Goal: Task Accomplishment & Management: Complete application form

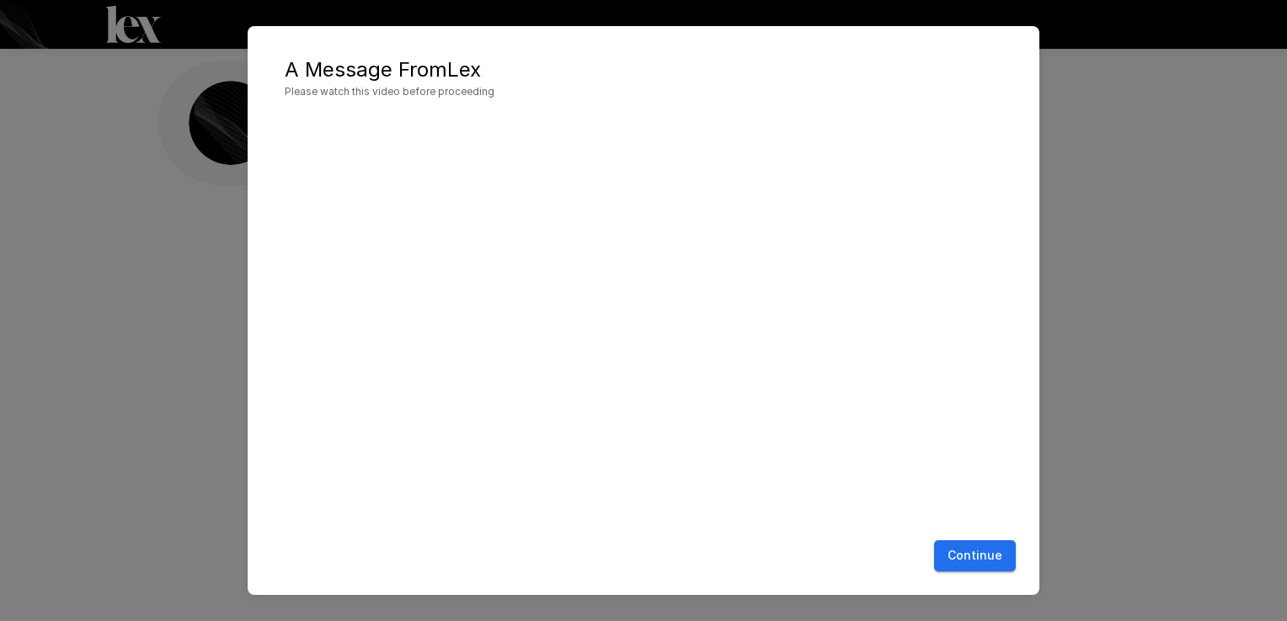
click at [980, 566] on button "Continue" at bounding box center [975, 556] width 82 height 31
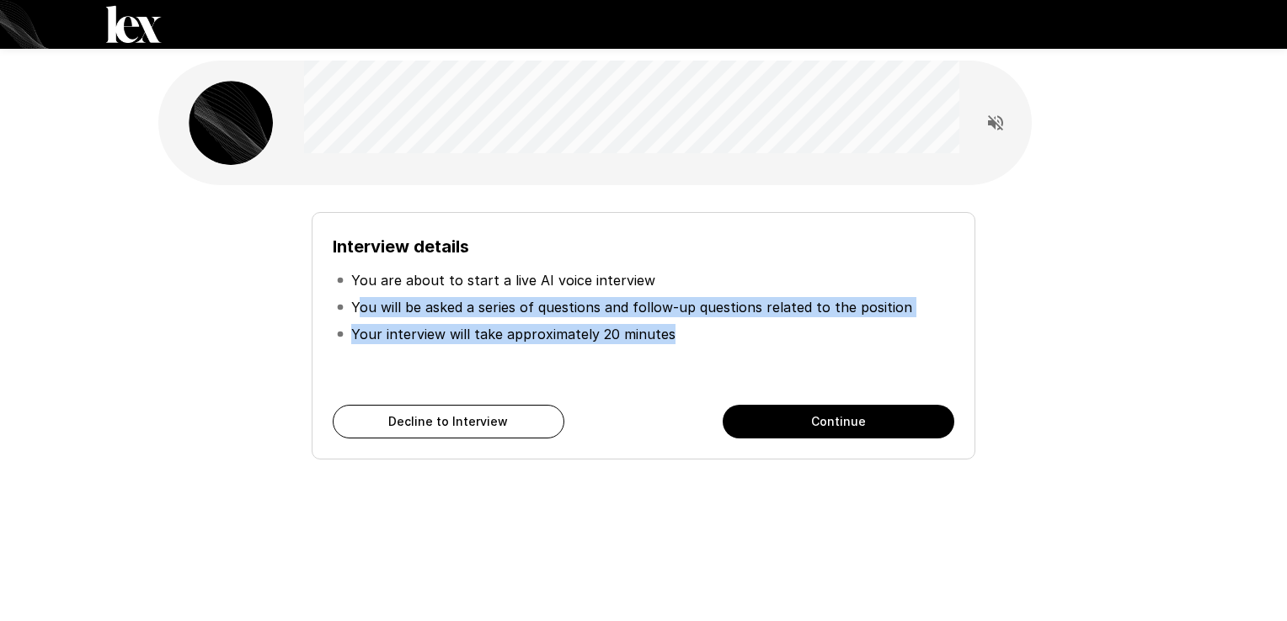
drag, startPoint x: 357, startPoint y: 302, endPoint x: 727, endPoint y: 335, distance: 371.9
click at [727, 335] on ul "You are about to start a live AI voice interview You will be asked a series of …" at bounding box center [643, 307] width 621 height 94
drag, startPoint x: 727, startPoint y: 335, endPoint x: 684, endPoint y: 342, distance: 44.3
click at [684, 342] on li "Your interview will take approximately 20 minutes" at bounding box center [643, 334] width 621 height 27
click at [694, 333] on li "Your interview will take approximately 20 minutes" at bounding box center [643, 334] width 621 height 27
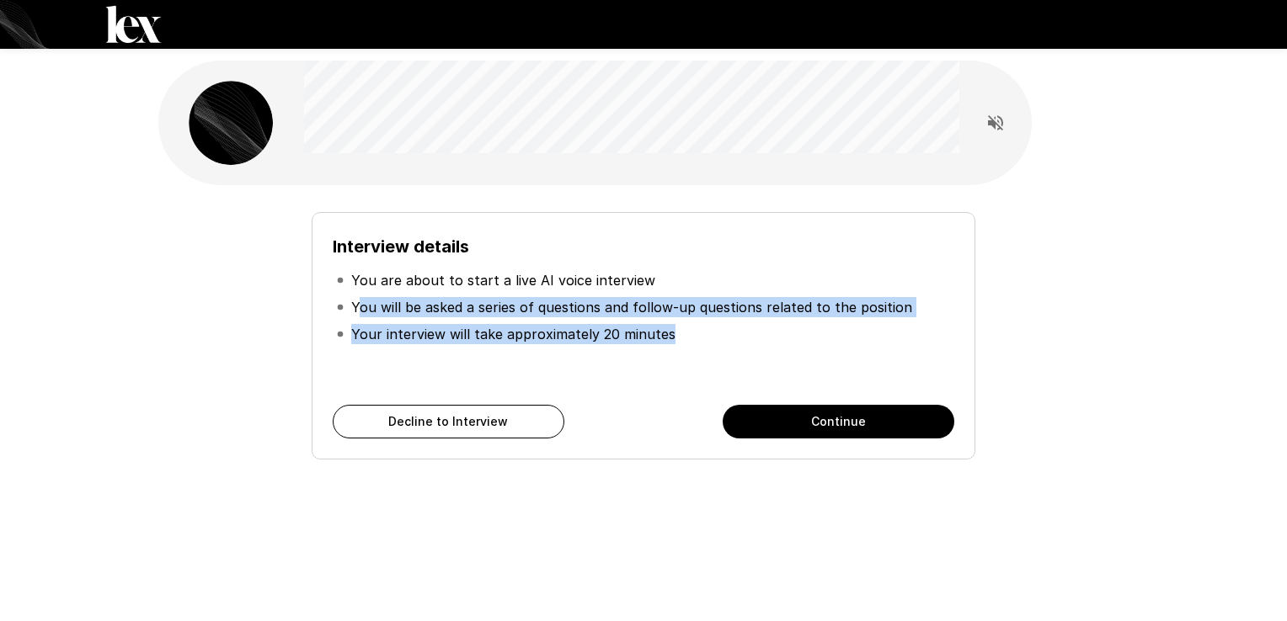
click at [656, 335] on p "Your interview will take approximately 20 minutes" at bounding box center [513, 334] width 324 height 20
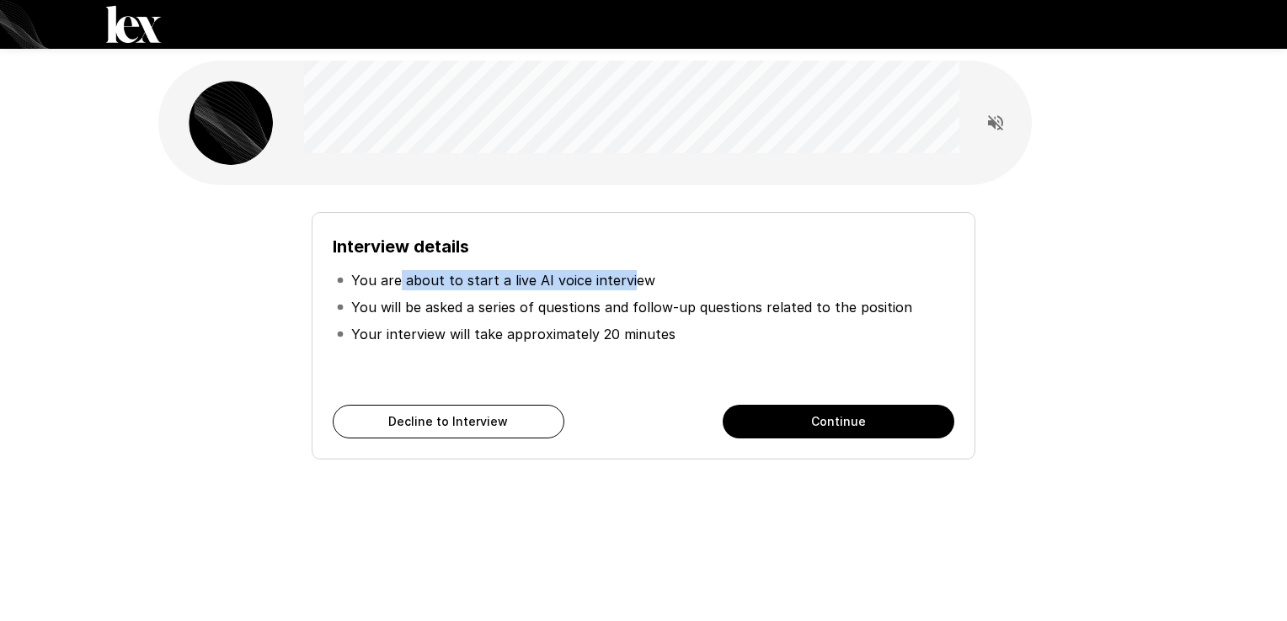
drag, startPoint x: 396, startPoint y: 285, endPoint x: 623, endPoint y: 271, distance: 227.7
click at [623, 271] on p "You are about to start a live AI voice interview" at bounding box center [503, 280] width 304 height 20
drag, startPoint x: 623, startPoint y: 271, endPoint x: 727, endPoint y: 294, distance: 106.9
click at [727, 294] on ul "You are about to start a live AI voice interview You will be asked a series of …" at bounding box center [643, 307] width 621 height 94
click at [413, 292] on li "You are about to start a live AI voice interview" at bounding box center [643, 280] width 621 height 27
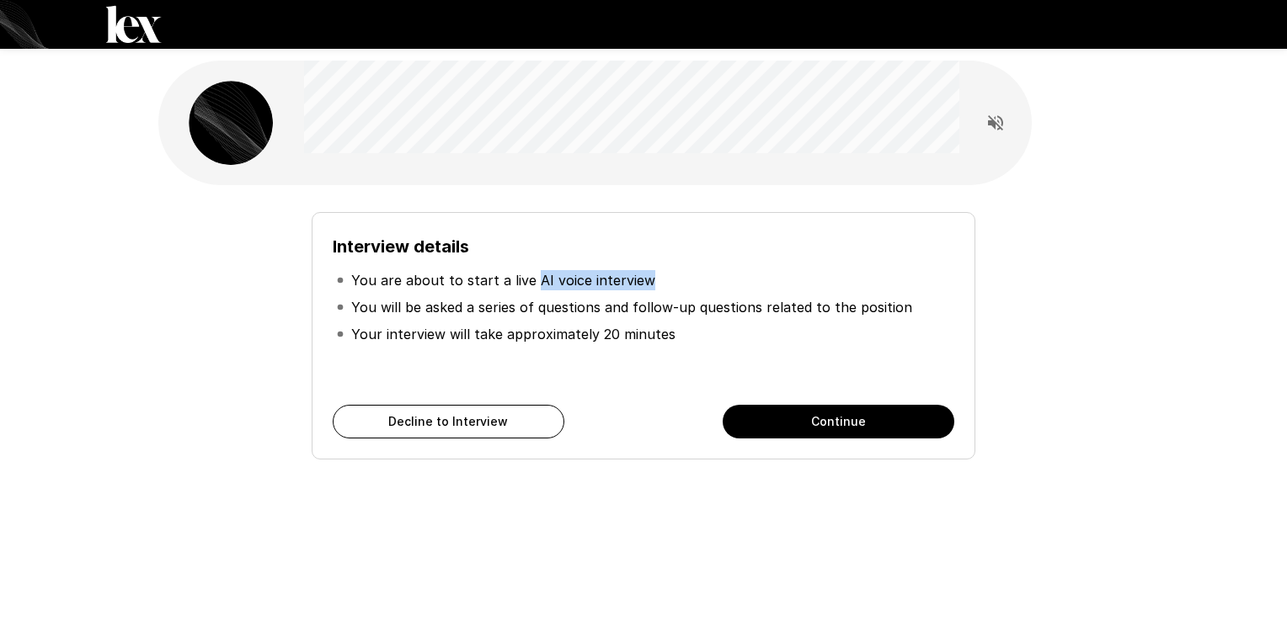
drag, startPoint x: 532, startPoint y: 281, endPoint x: 657, endPoint y: 283, distance: 124.6
click at [657, 283] on li "You are about to start a live AI voice interview" at bounding box center [643, 280] width 621 height 27
drag, startPoint x: 657, startPoint y: 283, endPoint x: 595, endPoint y: 281, distance: 61.5
copy p "AI voice interview"
drag, startPoint x: 1076, startPoint y: 61, endPoint x: 1115, endPoint y: 39, distance: 44.9
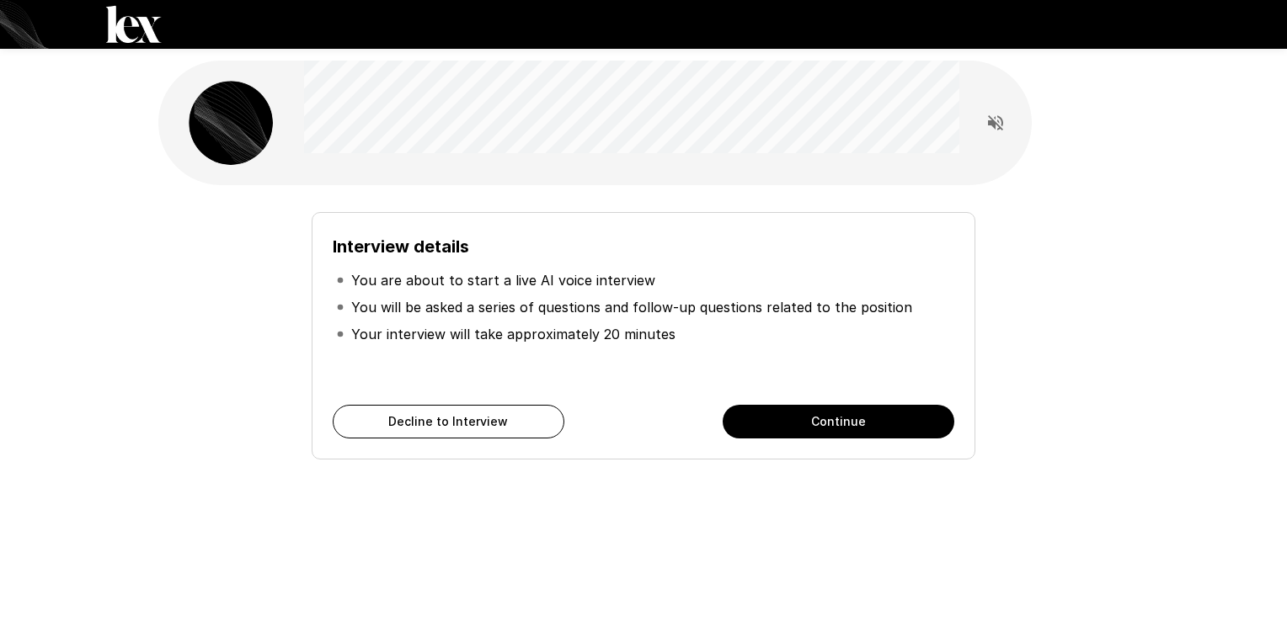
click at [1076, 61] on div "Interview details You are about to start a live AI voice interview You will be …" at bounding box center [643, 300] width 1010 height 601
